Goal: Navigation & Orientation: Find specific page/section

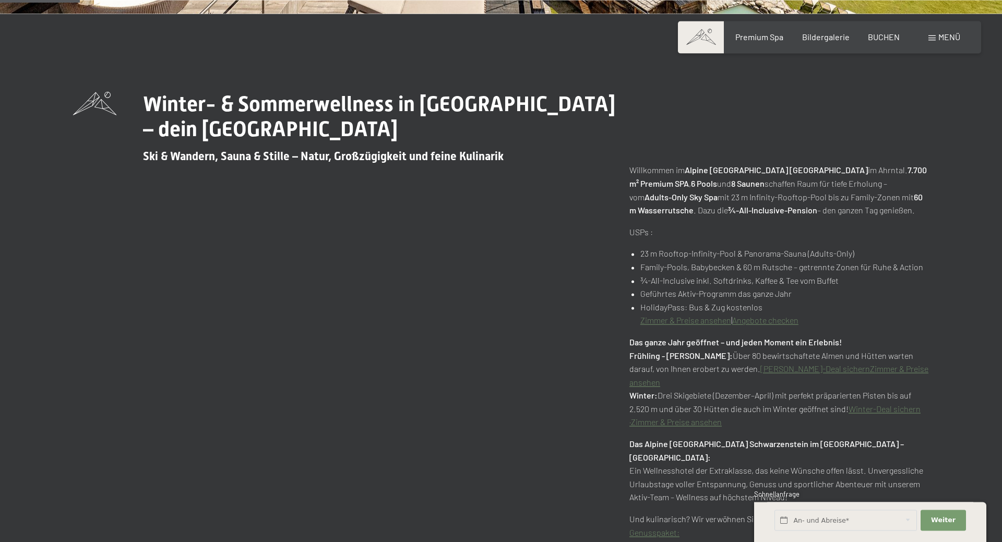
scroll to position [533, 0]
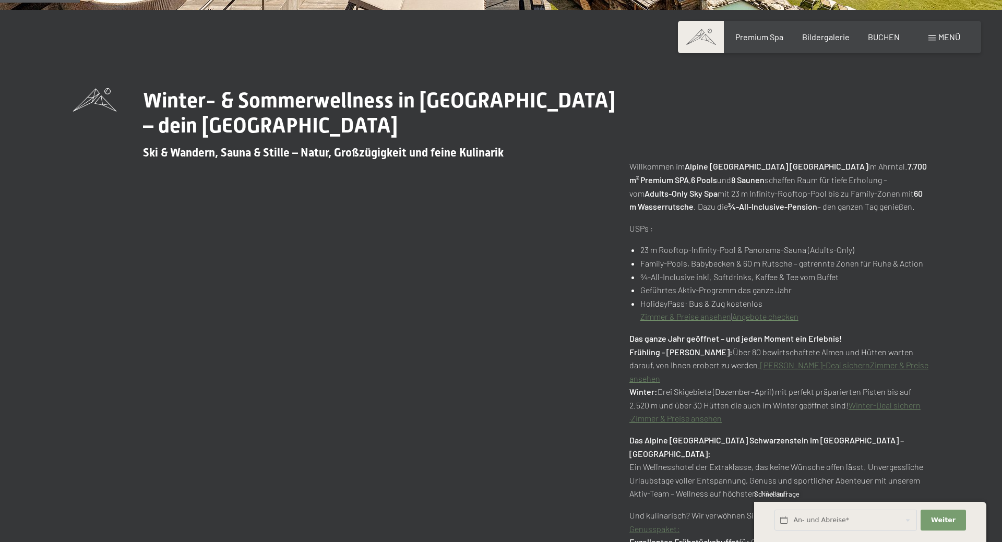
click at [943, 40] on span "Menü" at bounding box center [950, 37] width 22 height 10
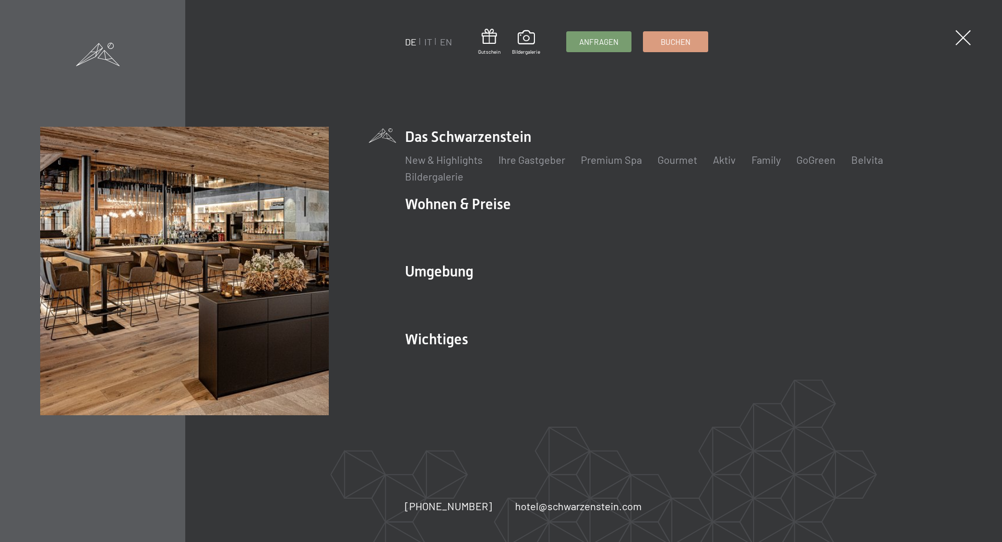
click at [965, 46] on div "DE IT EN Gutschein Bildergalerie Anfragen Buchen DE IT EN Das Schwarzenstein Ne…" at bounding box center [501, 271] width 1002 height 542
click at [961, 30] on div "DE IT EN Gutschein Bildergalerie Anfragen Buchen DE IT EN Das Schwarzenstein Ne…" at bounding box center [501, 271] width 1002 height 542
click at [626, 160] on link "Premium Spa" at bounding box center [611, 159] width 61 height 13
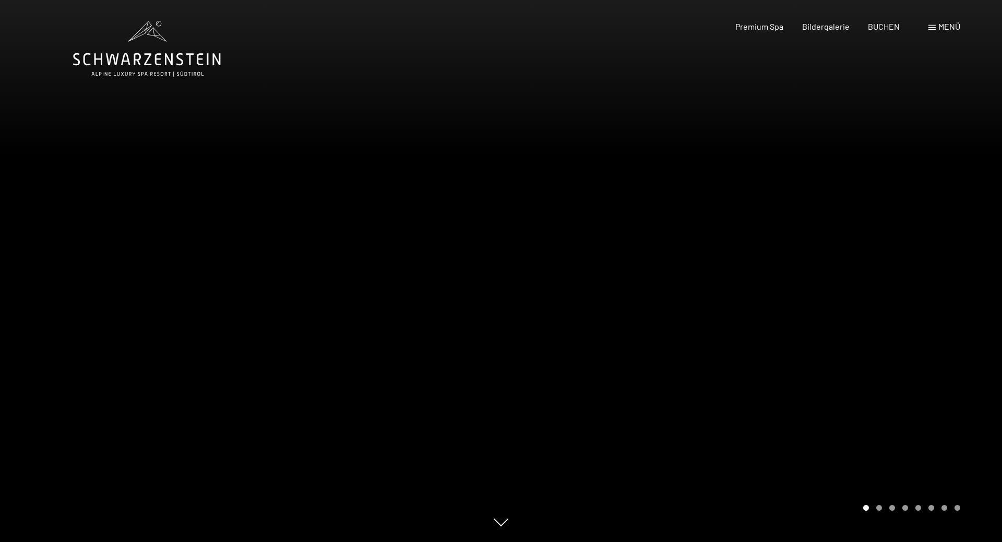
click at [936, 29] on div "Menü" at bounding box center [945, 26] width 32 height 11
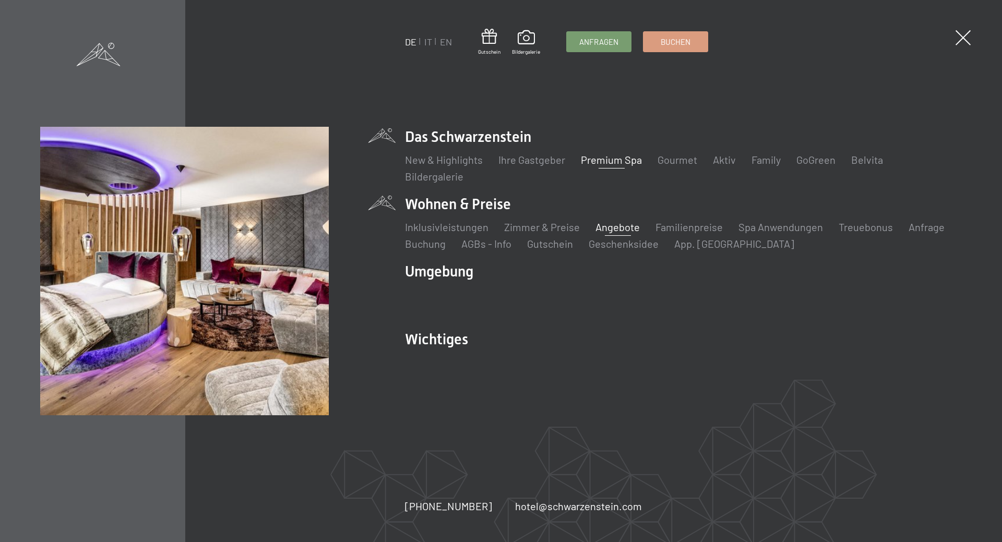
click at [606, 225] on link "Angebote" at bounding box center [618, 227] width 44 height 13
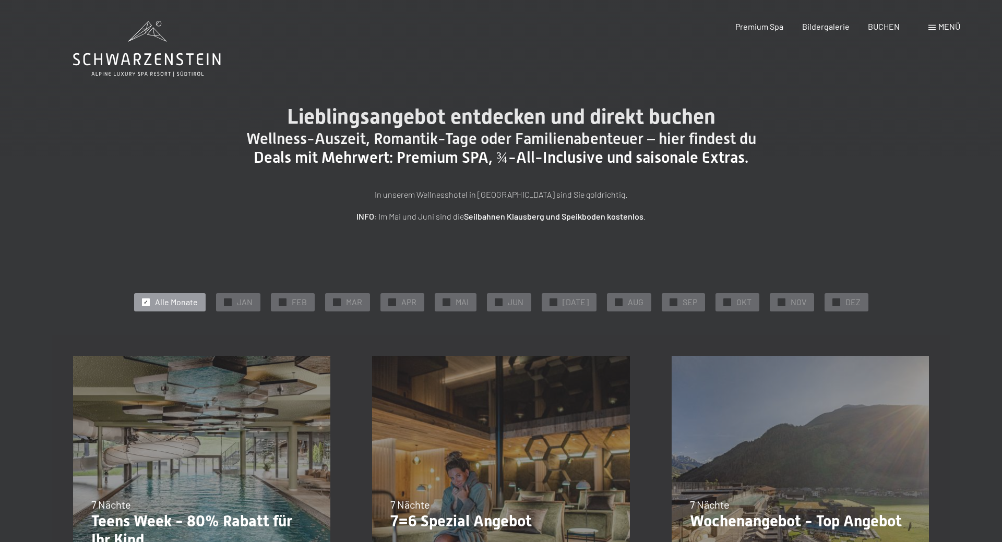
drag, startPoint x: 922, startPoint y: 28, endPoint x: 936, endPoint y: 28, distance: 13.6
click at [926, 28] on div "Buchen Anfragen Premium Spa Bildergalerie BUCHEN Menü DE IT EN Gutschein Bilder…" at bounding box center [830, 26] width 262 height 11
click at [936, 28] on div "Menü" at bounding box center [945, 26] width 32 height 11
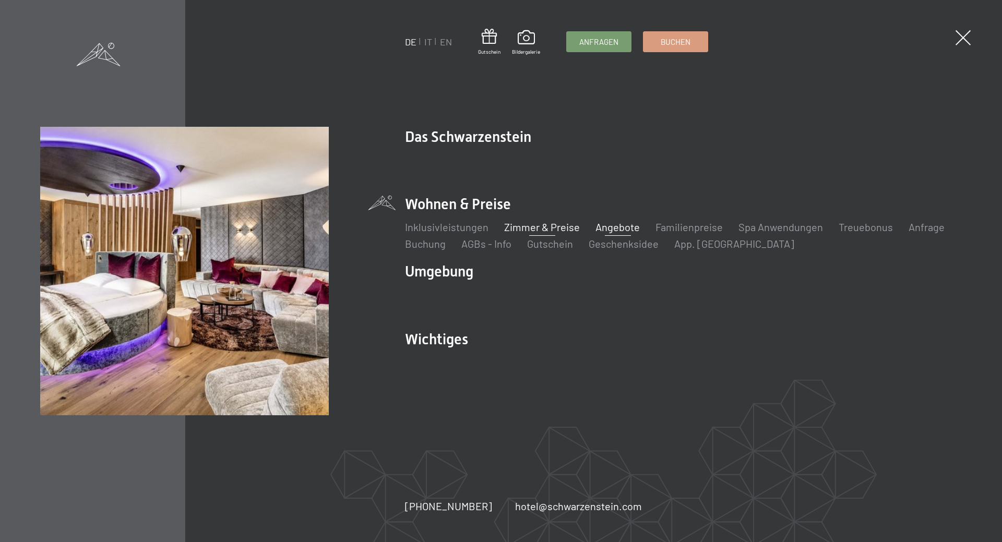
click at [539, 231] on link "Zimmer & Preise" at bounding box center [542, 227] width 76 height 13
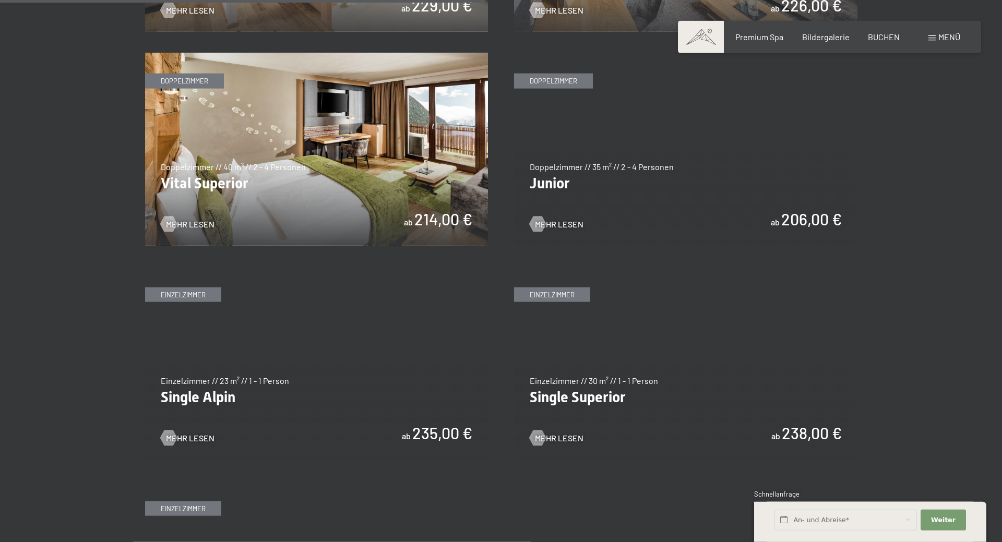
scroll to position [1420, 0]
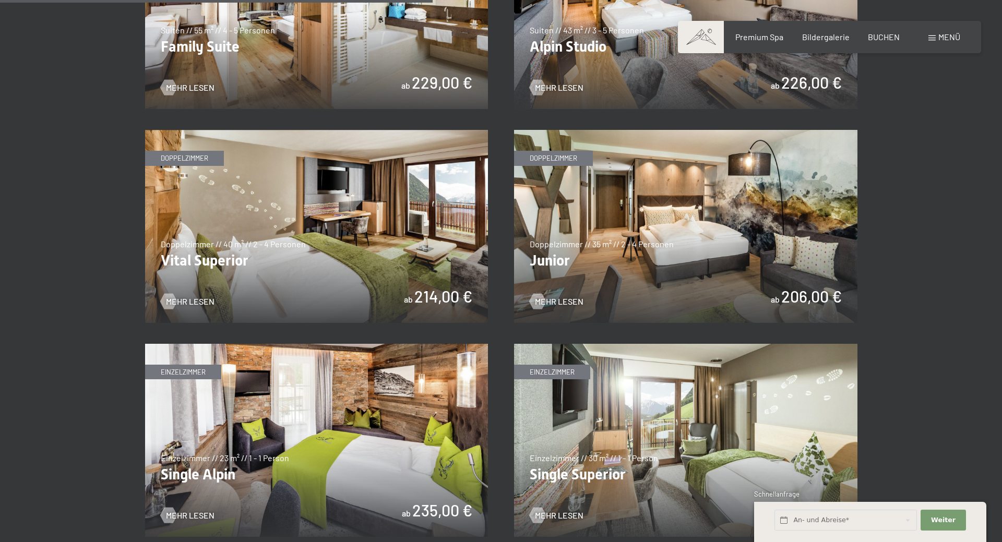
click at [314, 239] on img at bounding box center [317, 226] width 344 height 193
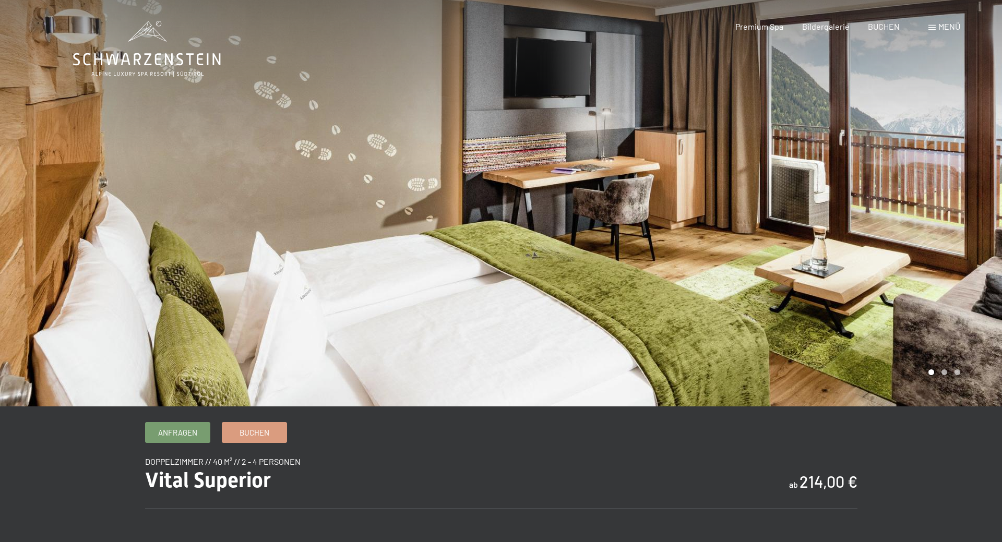
click at [878, 239] on div at bounding box center [751, 203] width 501 height 407
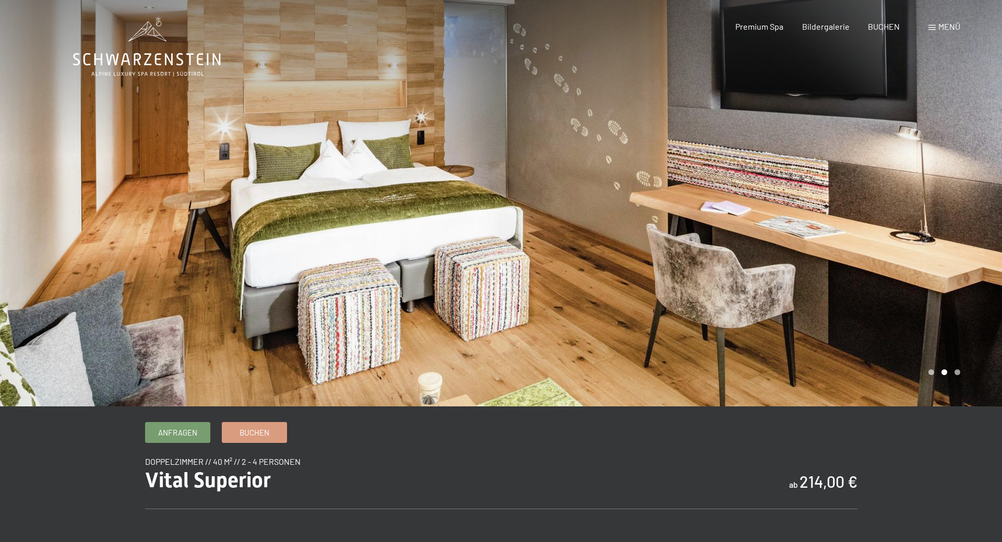
click at [878, 239] on div at bounding box center [751, 203] width 501 height 407
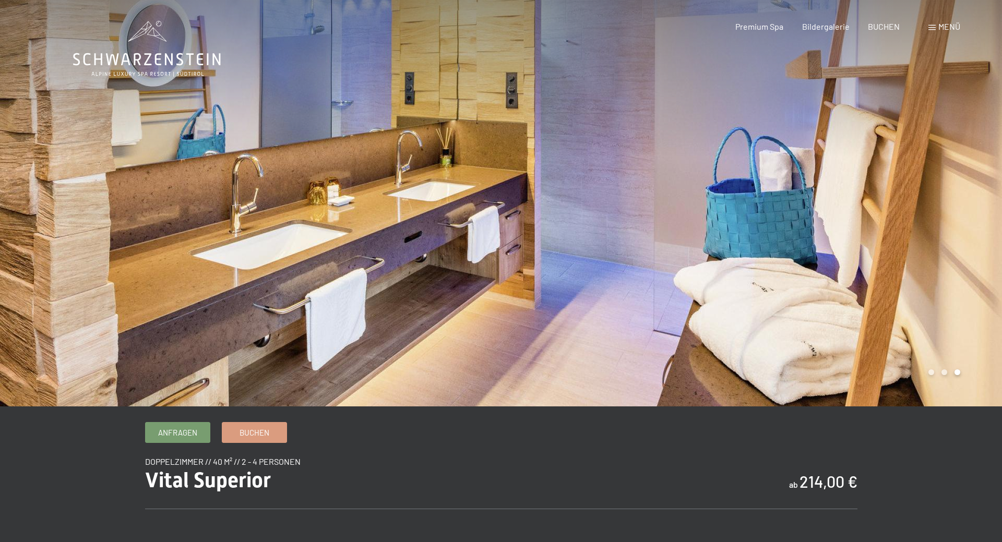
click at [878, 239] on div at bounding box center [751, 203] width 501 height 407
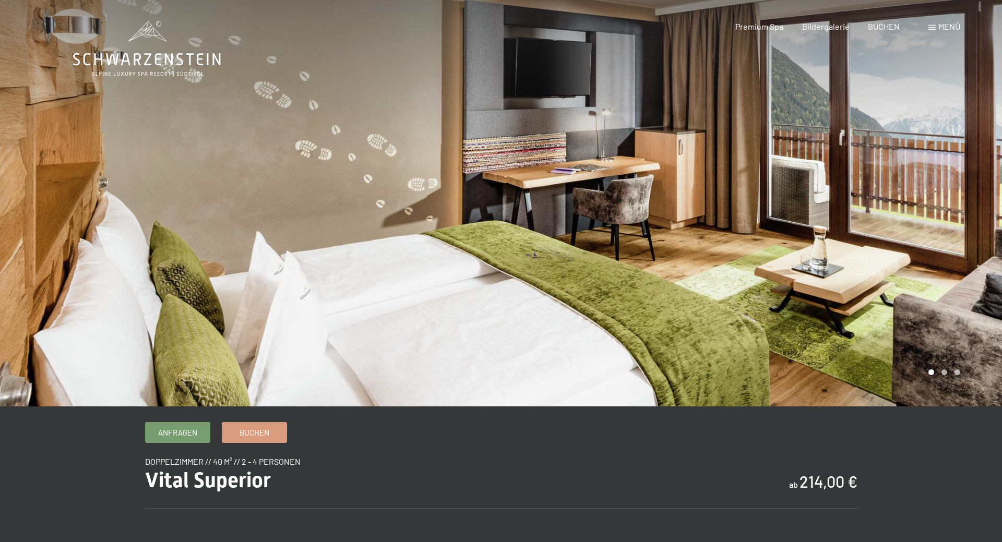
click at [878, 239] on div at bounding box center [751, 203] width 501 height 407
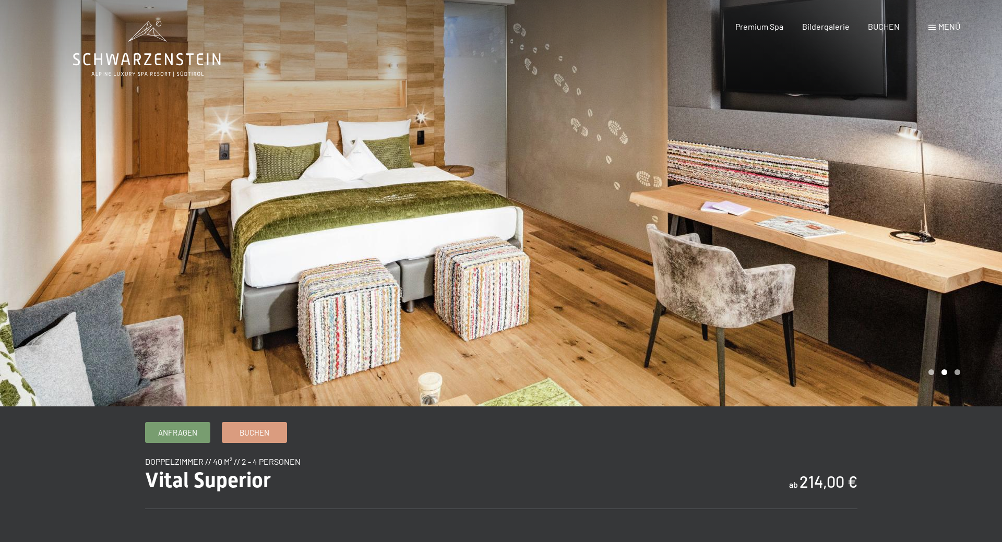
click at [946, 27] on span "Menü" at bounding box center [950, 26] width 22 height 10
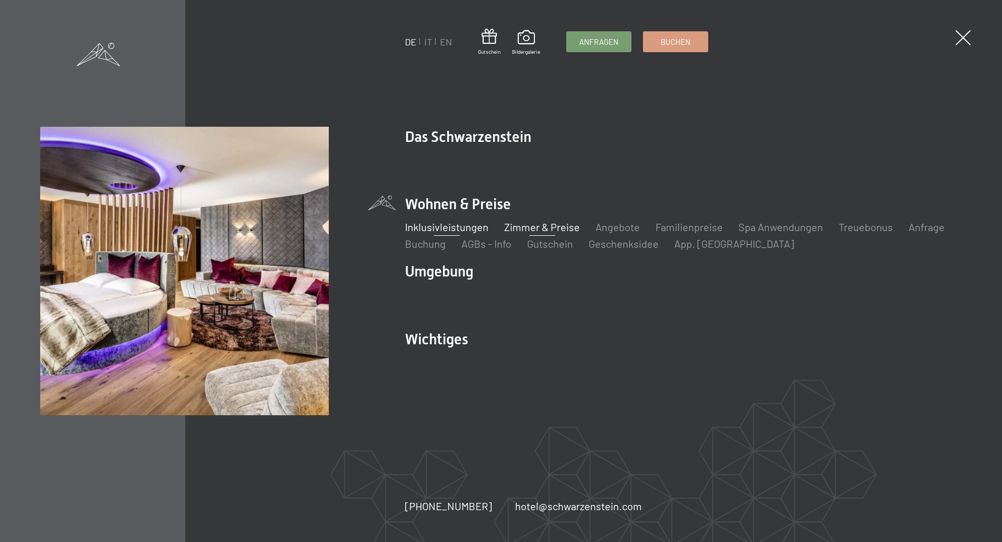
click at [460, 226] on link "Inklusivleistungen" at bounding box center [447, 227] width 84 height 13
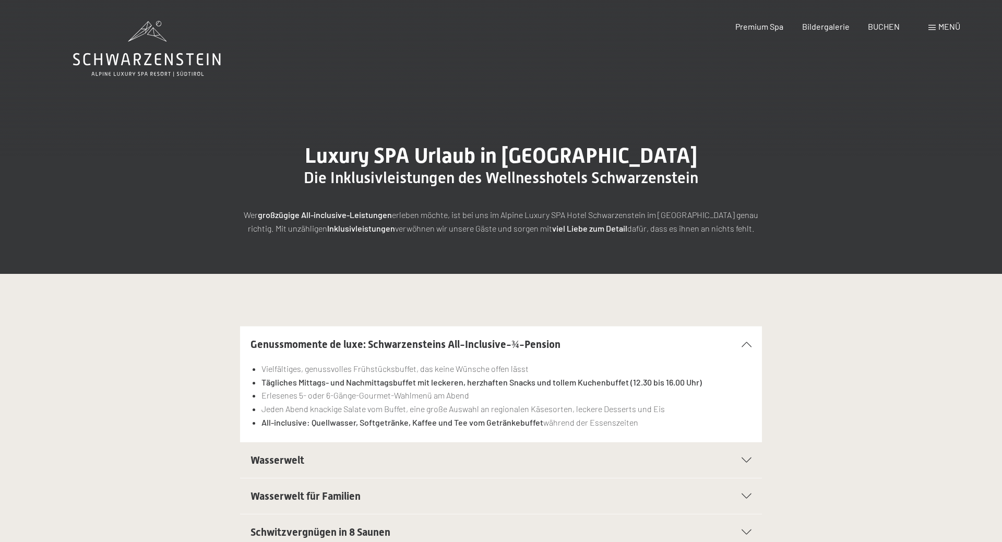
click at [172, 63] on icon at bounding box center [147, 59] width 148 height 13
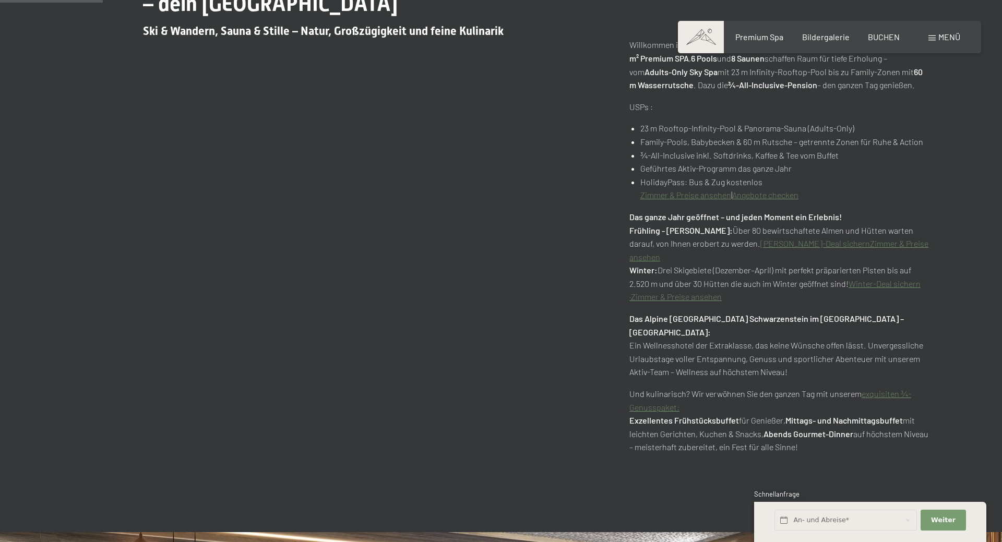
scroll to position [710, 0]
